Goal: Information Seeking & Learning: Learn about a topic

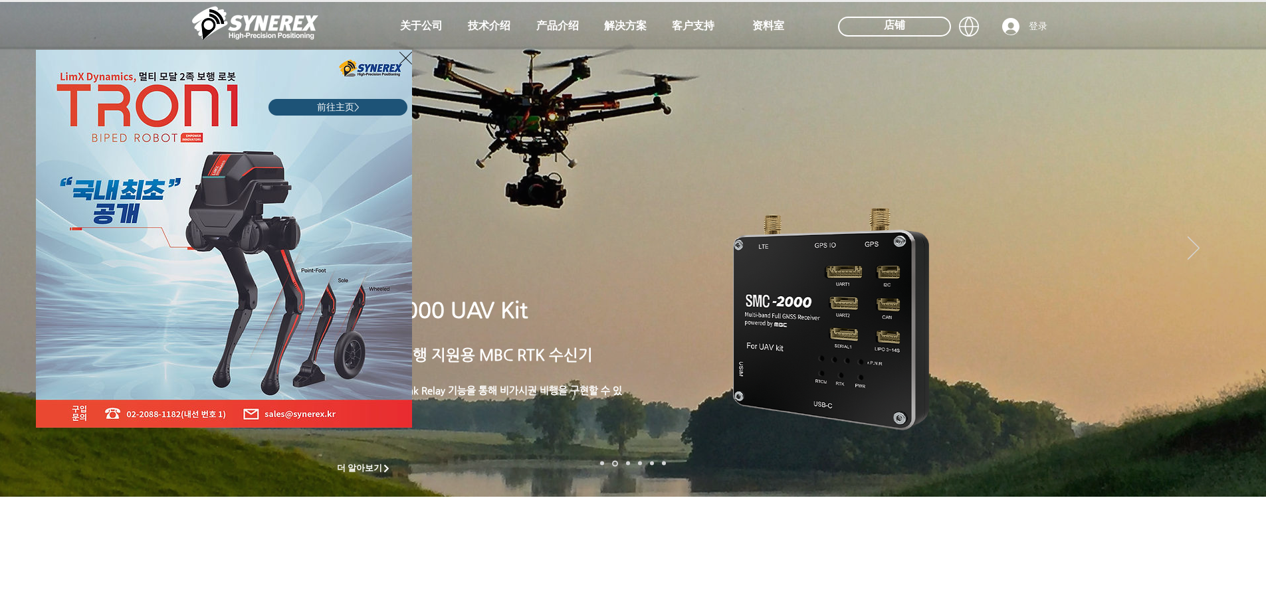
click at [398, 62] on img "LimX Dynamics" at bounding box center [224, 239] width 376 height 378
click at [405, 62] on icon "返回网站" at bounding box center [405, 58] width 13 height 17
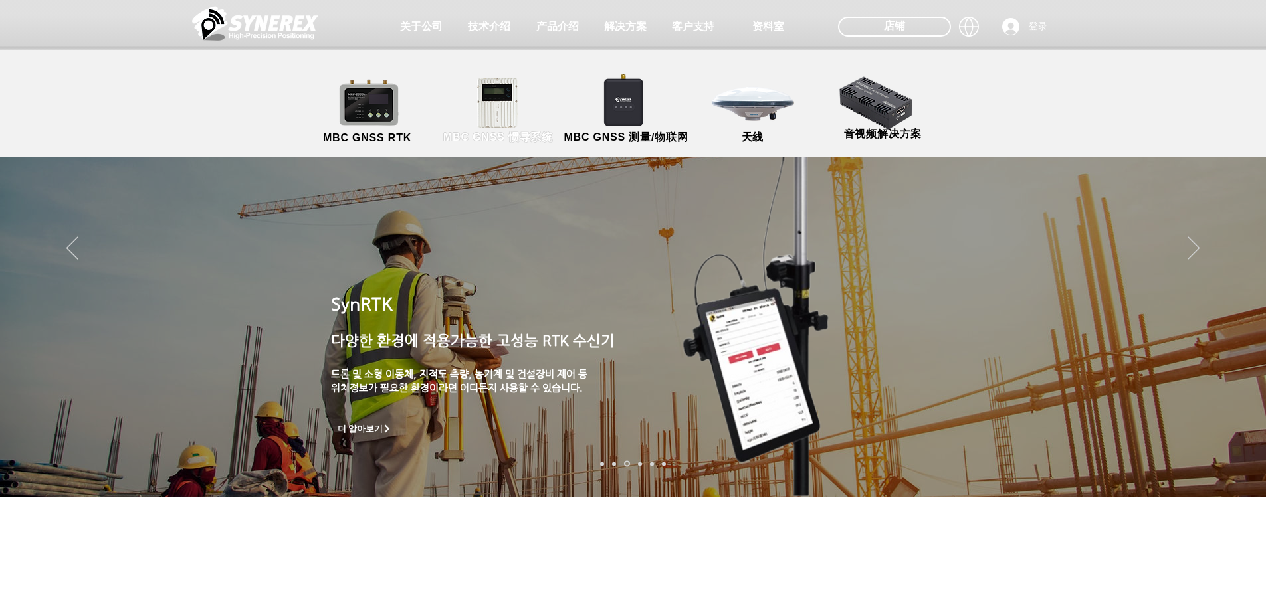
click at [524, 91] on link "MBC GNSS 惯导系统" at bounding box center [499, 111] width 120 height 70
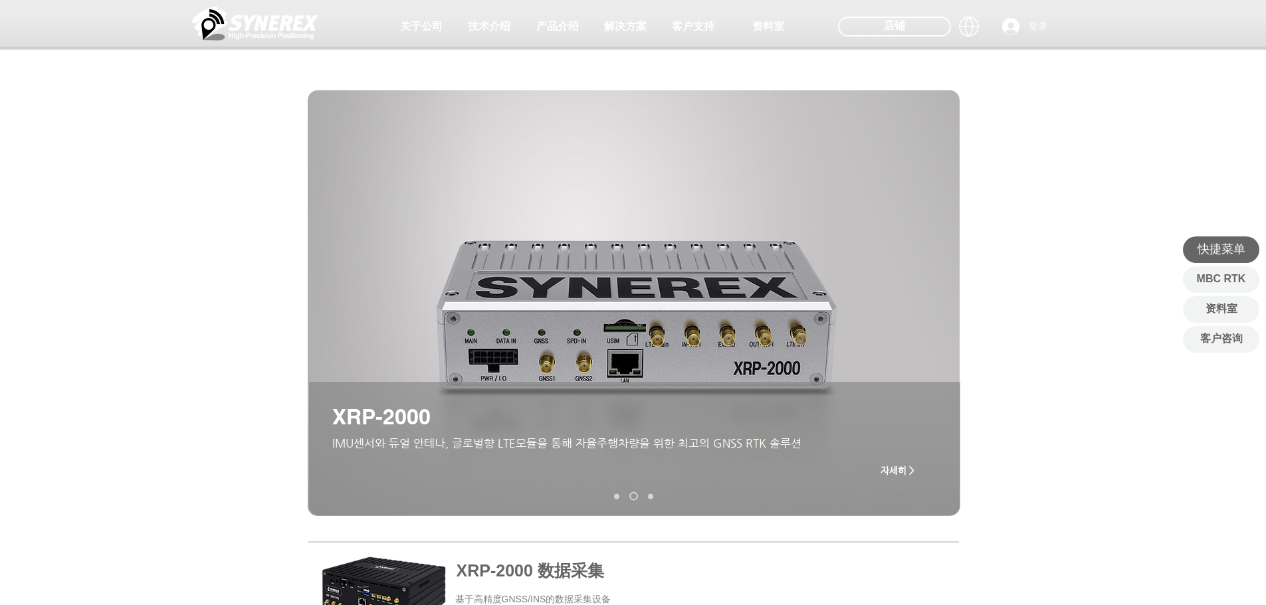
click at [246, 245] on div "主要内容" at bounding box center [633, 370] width 1266 height 334
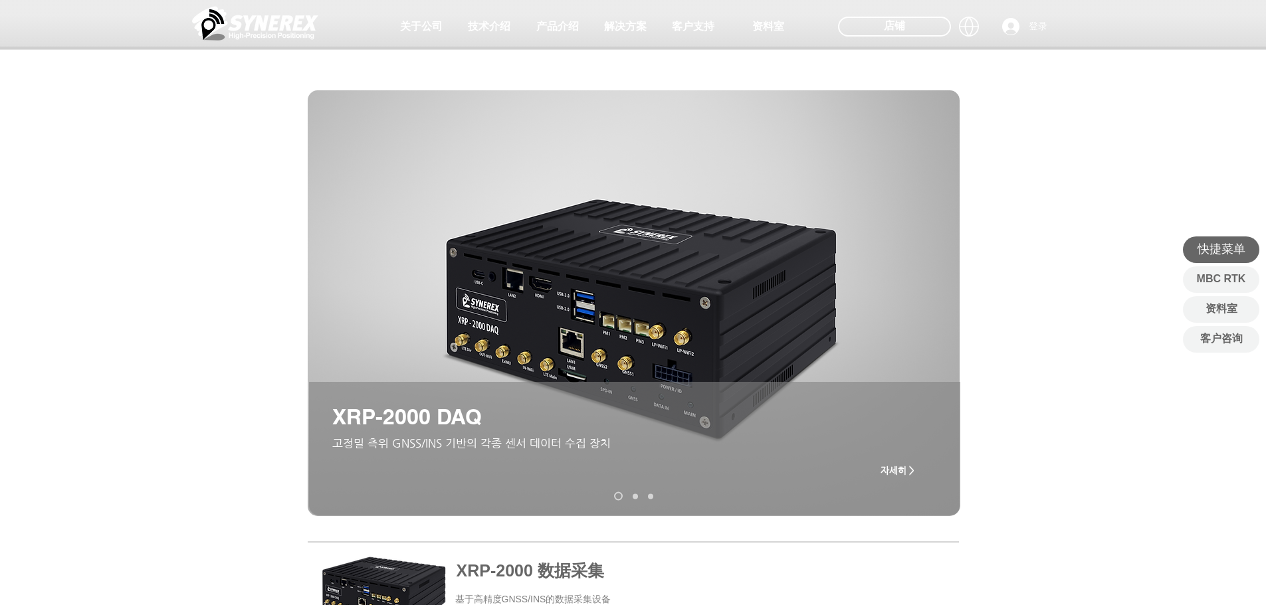
click at [1023, 81] on div at bounding box center [633, 98] width 1266 height 197
click at [967, 35] on div at bounding box center [969, 51] width 40 height 76
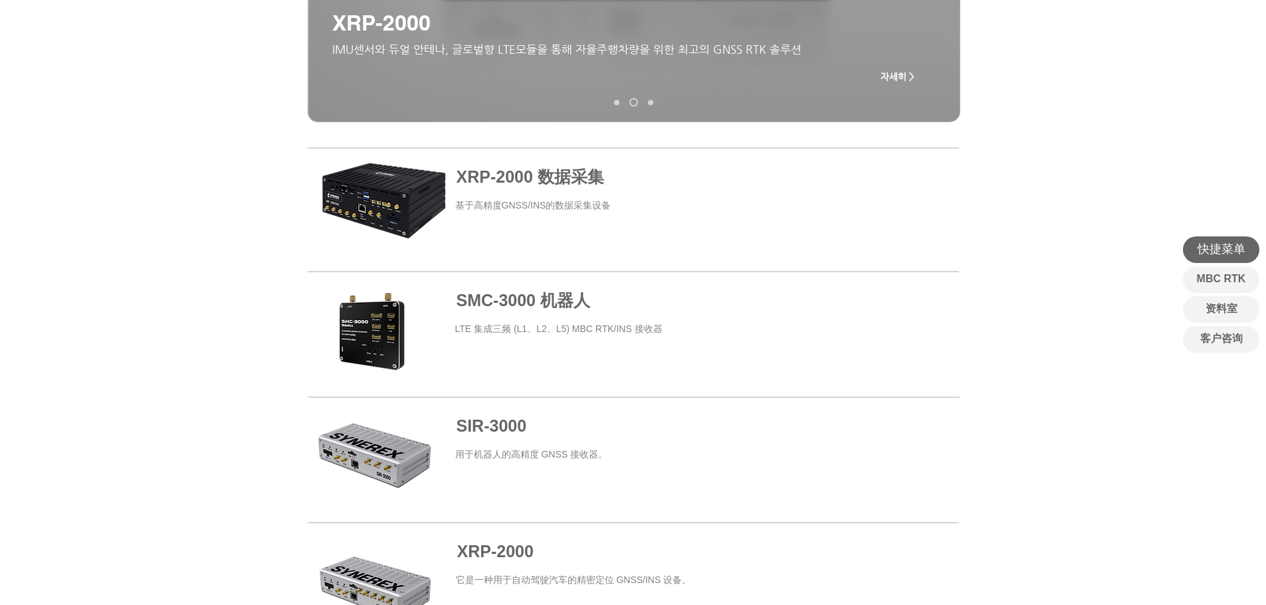
scroll to position [399, 0]
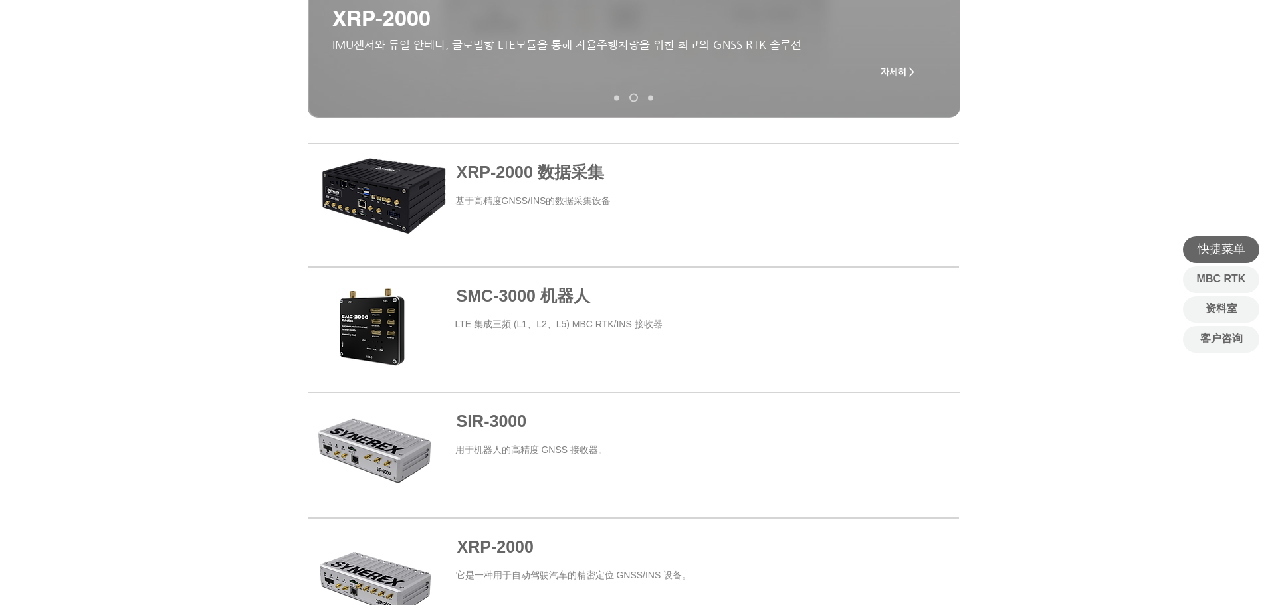
click at [589, 305] on span "SMC-3000 机器人" at bounding box center [524, 295] width 134 height 19
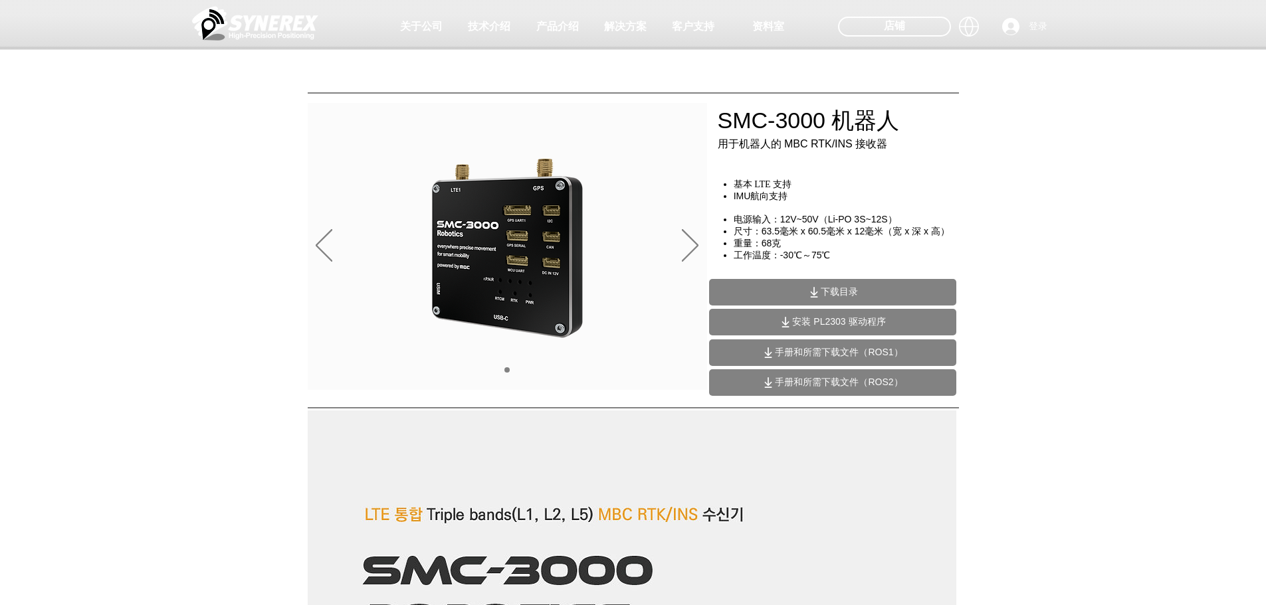
click at [209, 391] on div "main content" at bounding box center [633, 302] width 1266 height 199
click at [674, 251] on div "幻灯片" at bounding box center [507, 246] width 399 height 287
click at [690, 239] on icon "下一个" at bounding box center [690, 245] width 17 height 33
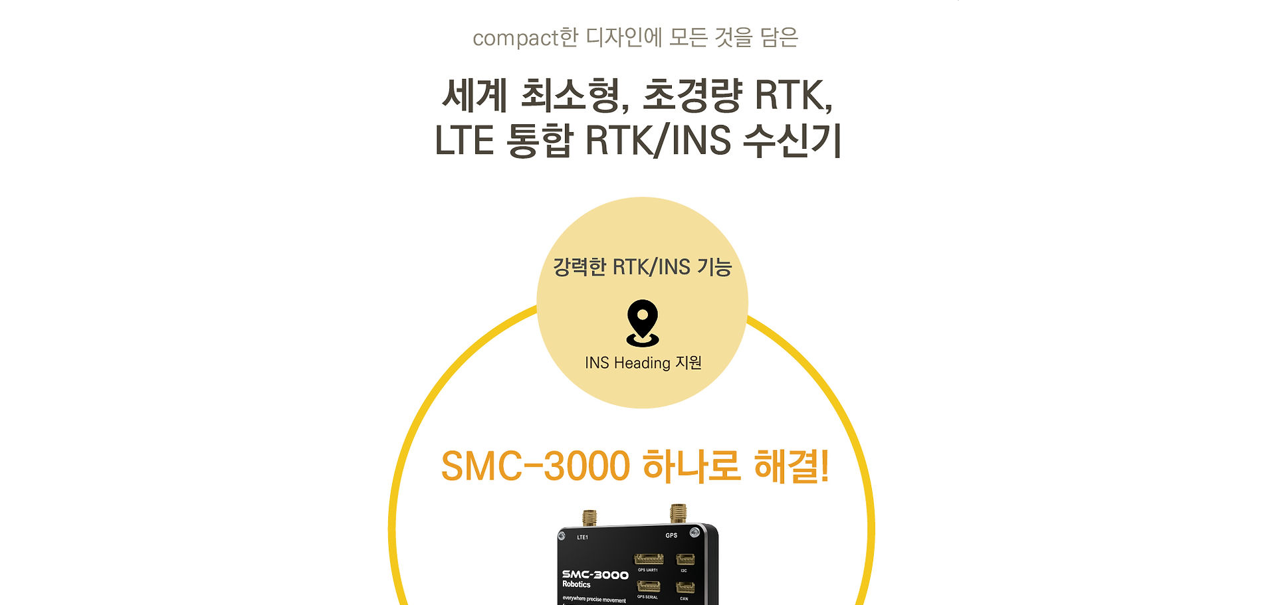
scroll to position [3788, 0]
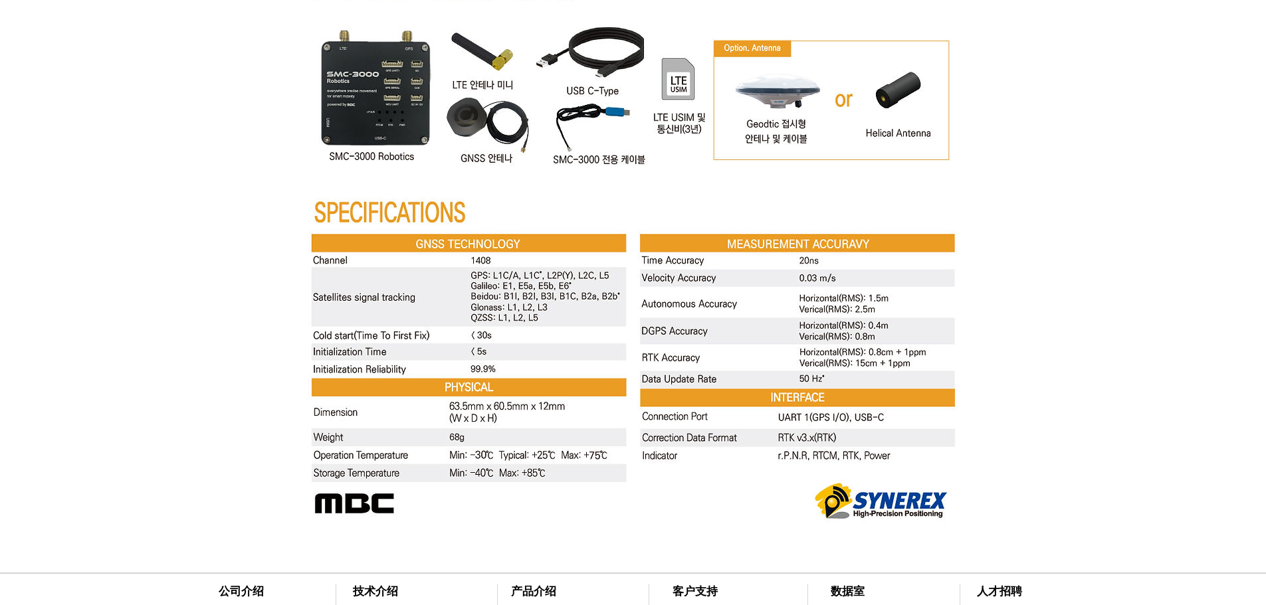
scroll to position [4984, 0]
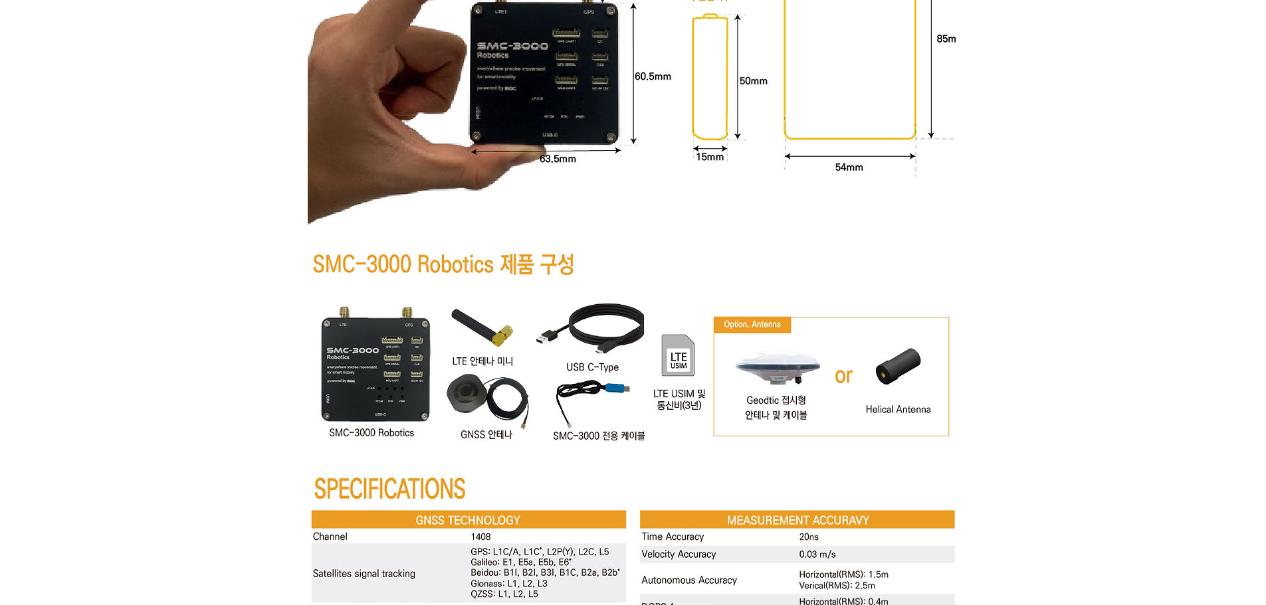
scroll to position [4453, 0]
